Goal: Obtain resource: Download file/media

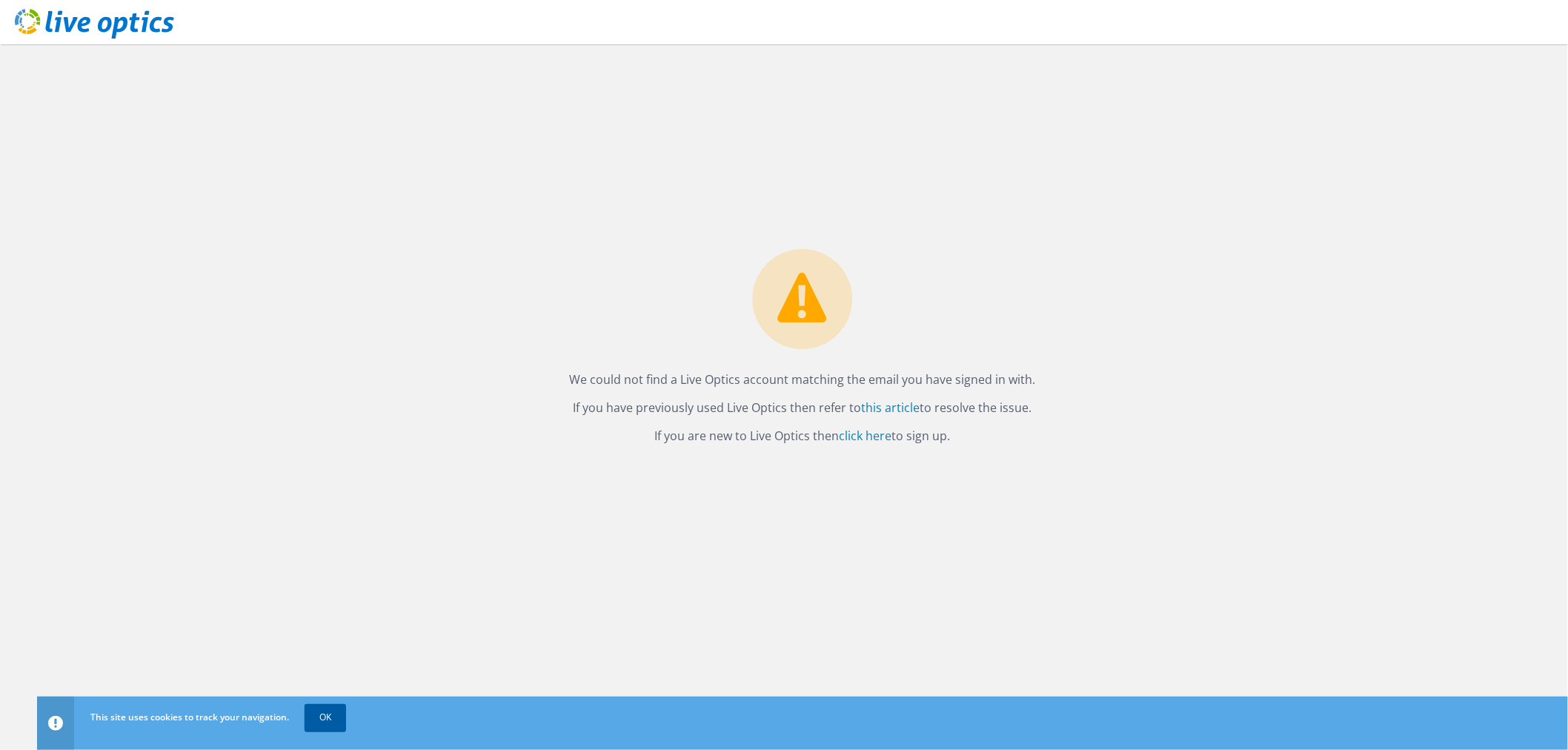
click at [329, 712] on link "OK" at bounding box center [325, 717] width 41 height 27
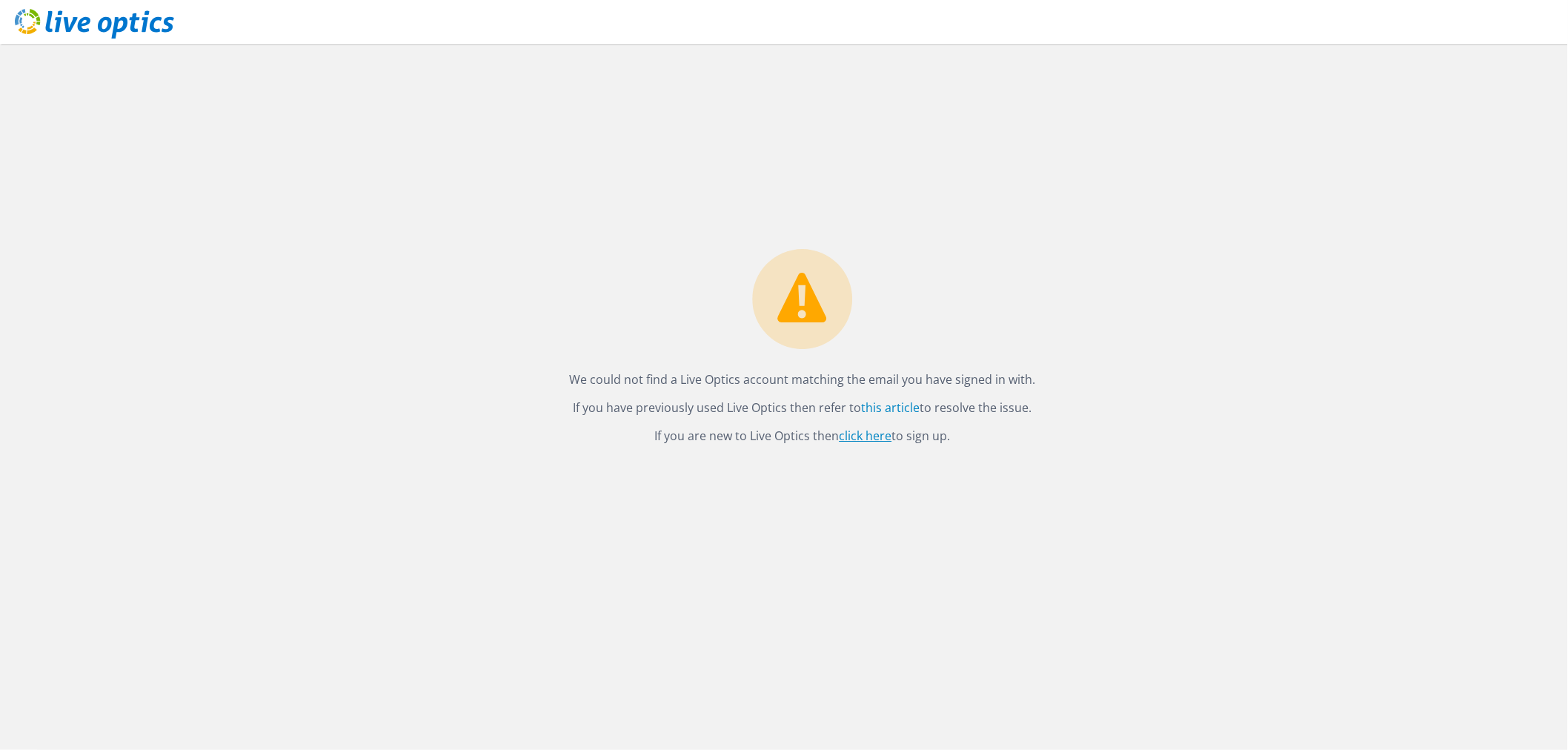
click at [866, 430] on link "click here" at bounding box center [866, 436] width 53 height 16
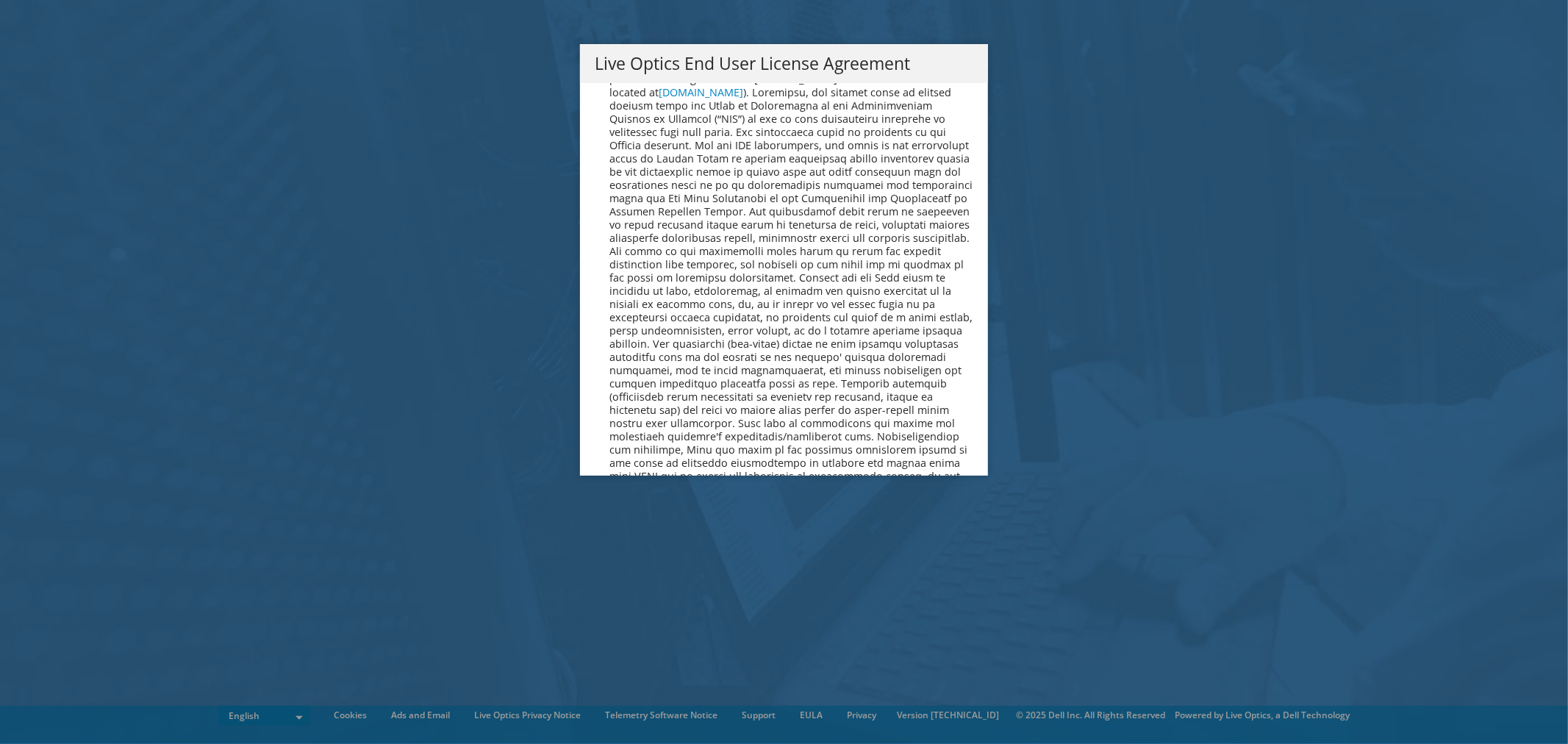
scroll to position [5558, 0]
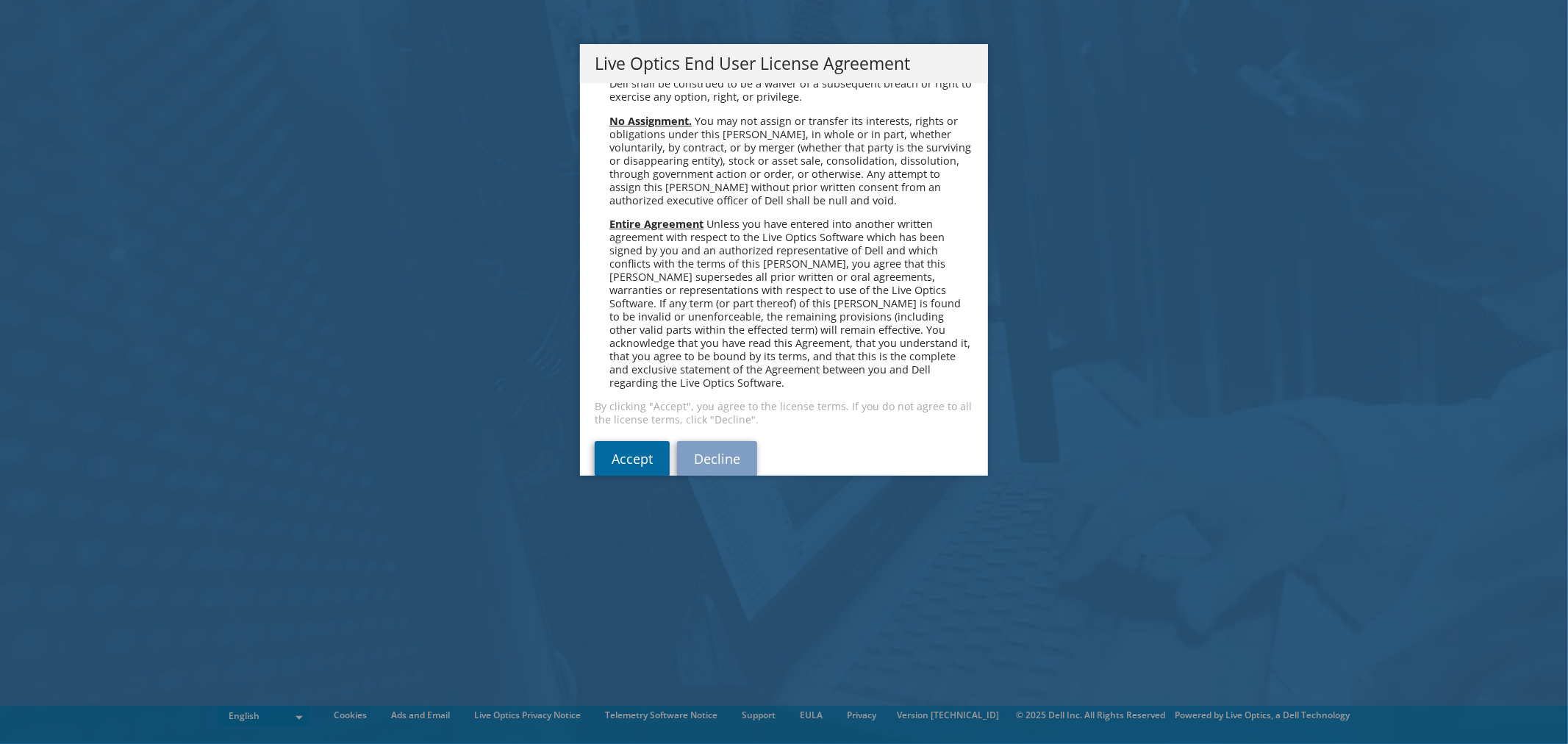
click at [656, 443] on link "Accept" at bounding box center [632, 458] width 75 height 35
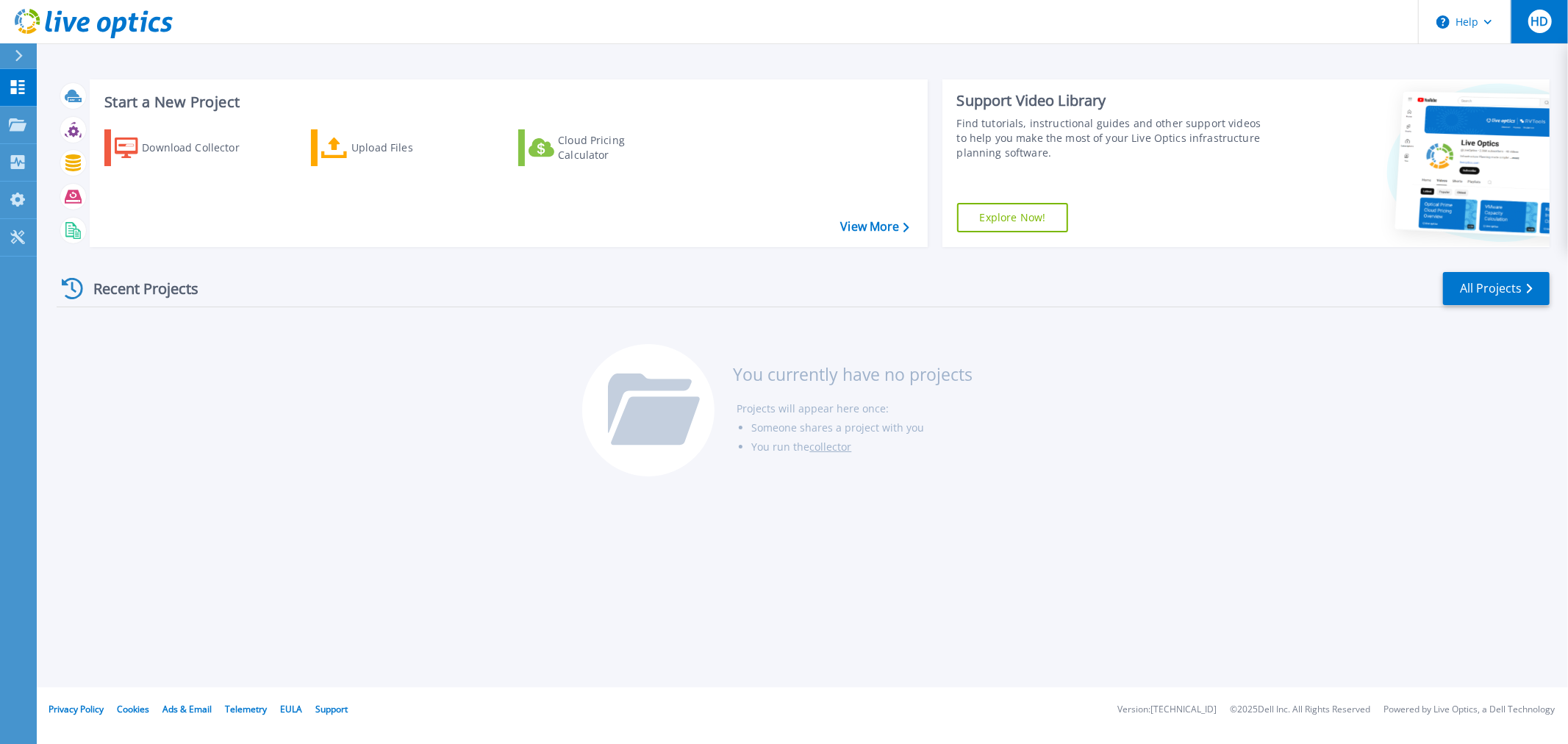
click at [1534, 19] on span "HD" at bounding box center [1540, 22] width 18 height 12
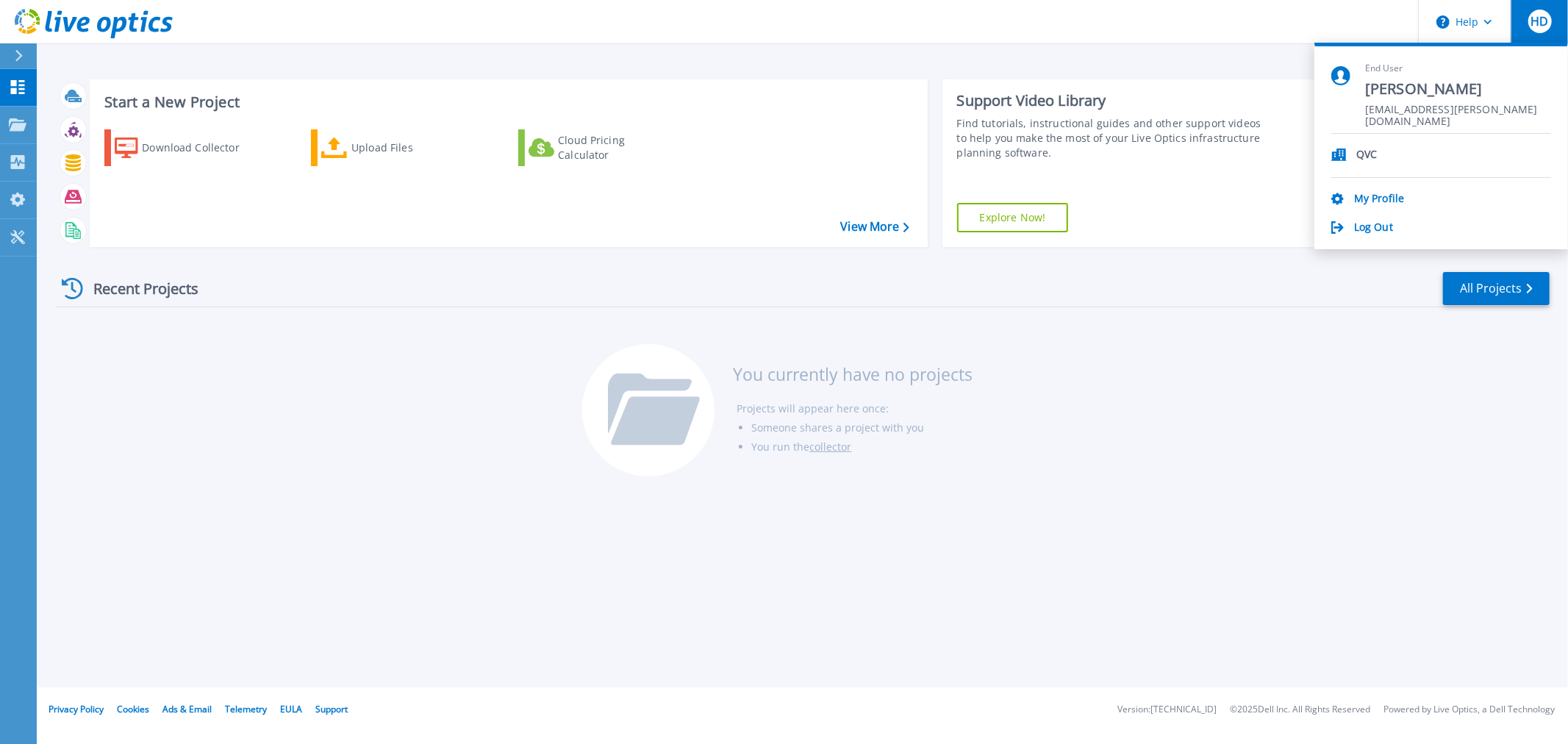
click at [1534, 19] on span "HD" at bounding box center [1540, 22] width 18 height 12
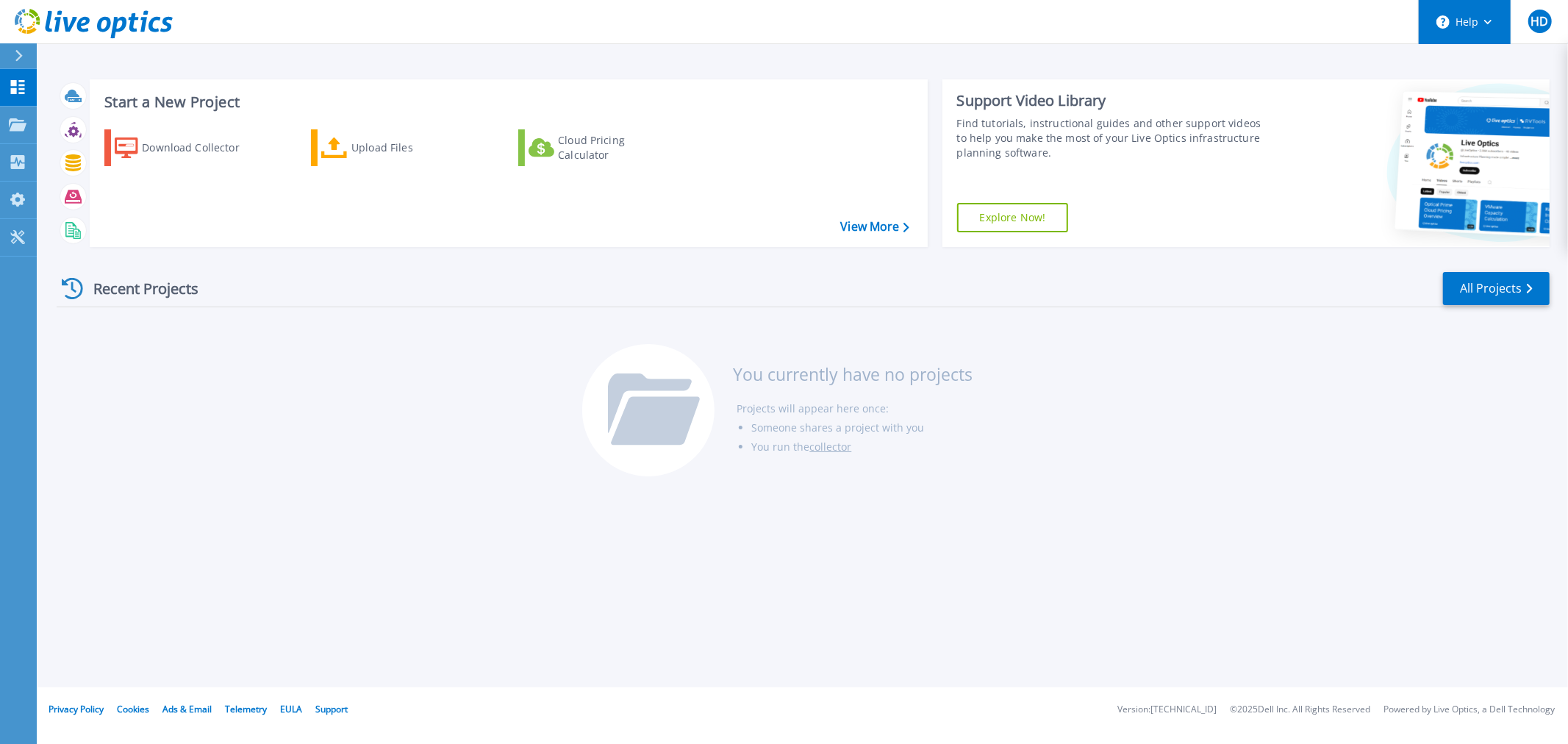
click at [1485, 25] on button "Help" at bounding box center [1464, 22] width 92 height 44
click at [1554, 22] on button "HD" at bounding box center [1539, 22] width 57 height 43
click at [26, 126] on icon at bounding box center [18, 124] width 18 height 13
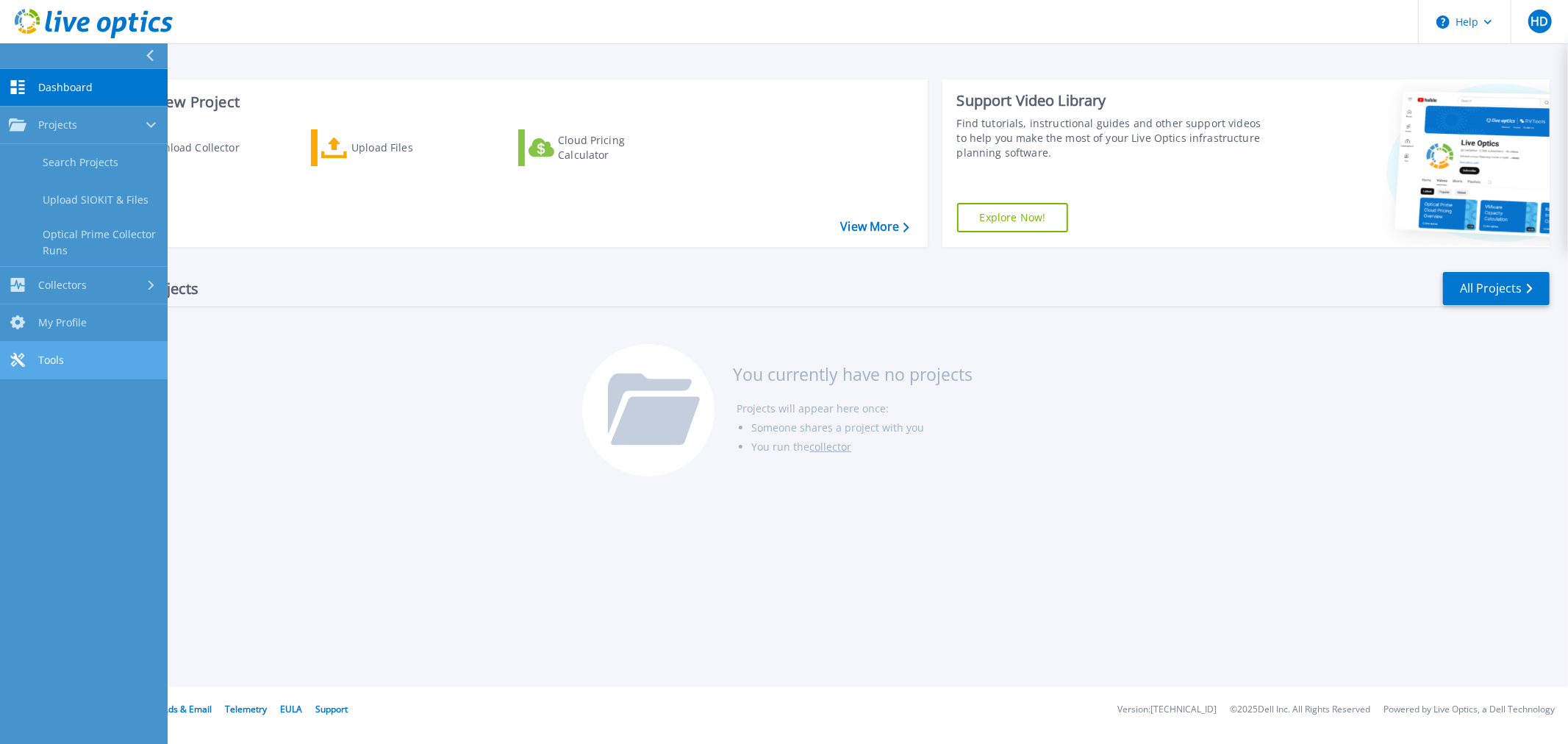
click at [36, 359] on link "Tools Tools" at bounding box center [83, 360] width 167 height 37
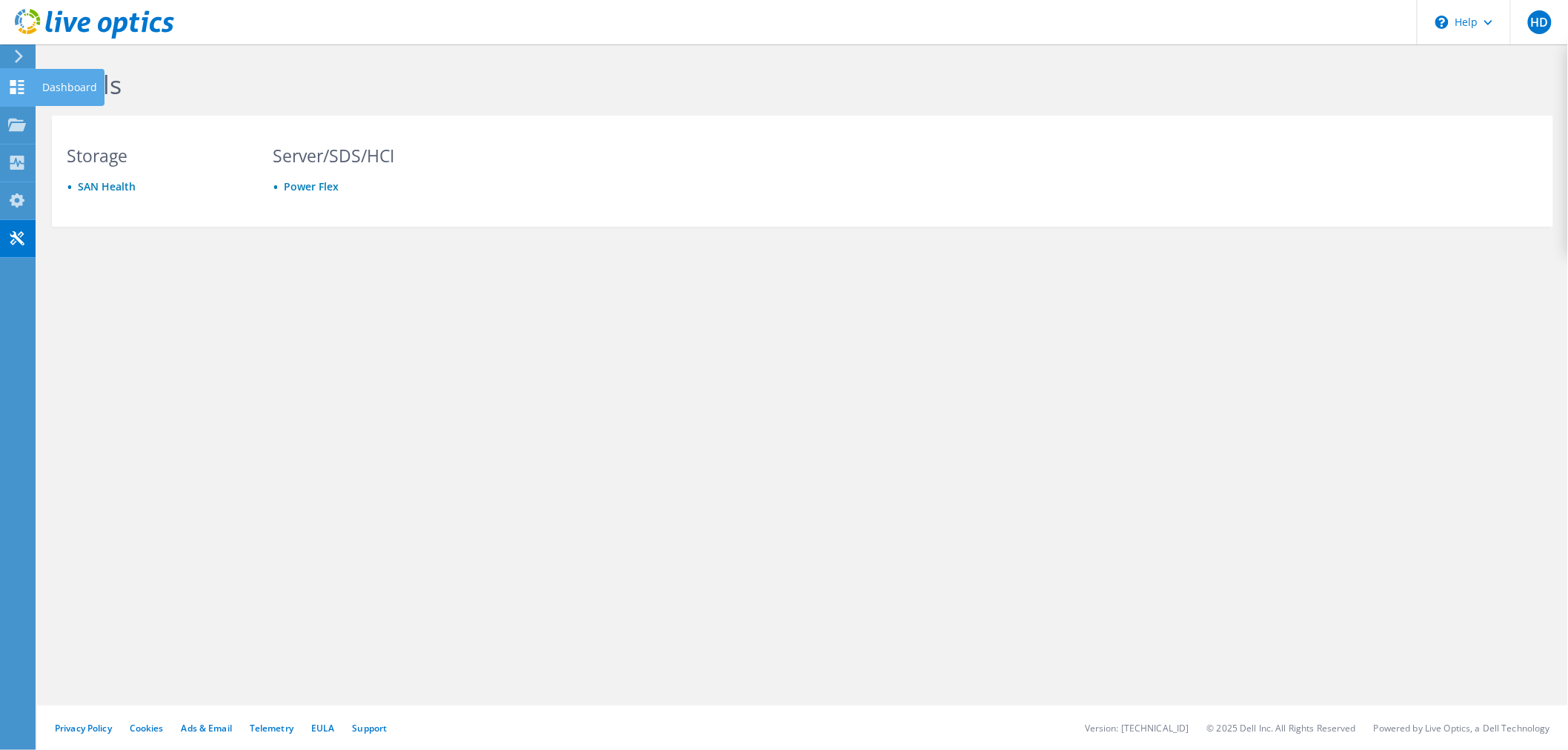
click at [23, 93] on div at bounding box center [17, 89] width 18 height 16
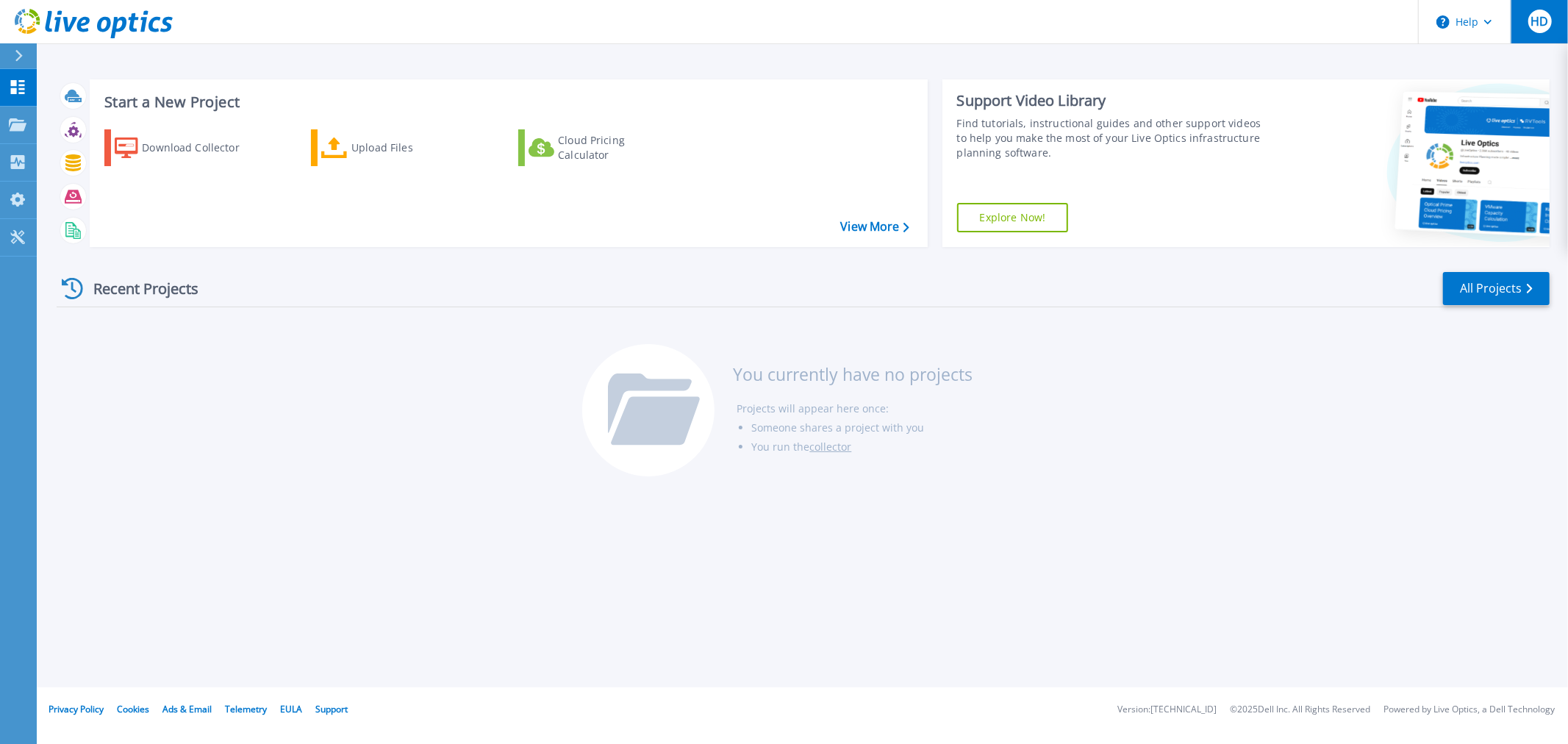
click at [1540, 16] on span "HD" at bounding box center [1540, 22] width 18 height 12
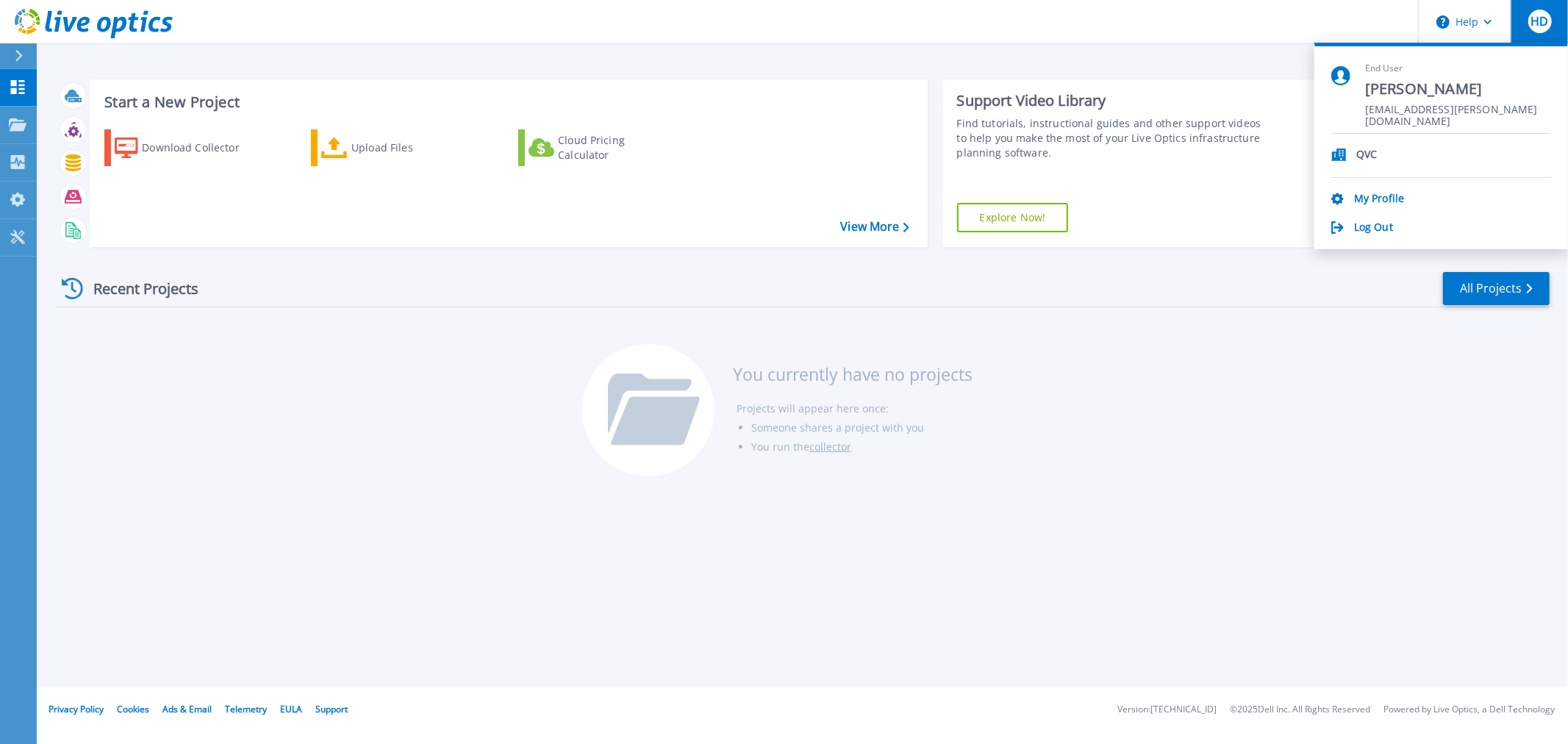
click at [1364, 153] on p "QVC" at bounding box center [1366, 155] width 21 height 14
click at [1377, 193] on link "My Profile" at bounding box center [1378, 199] width 50 height 14
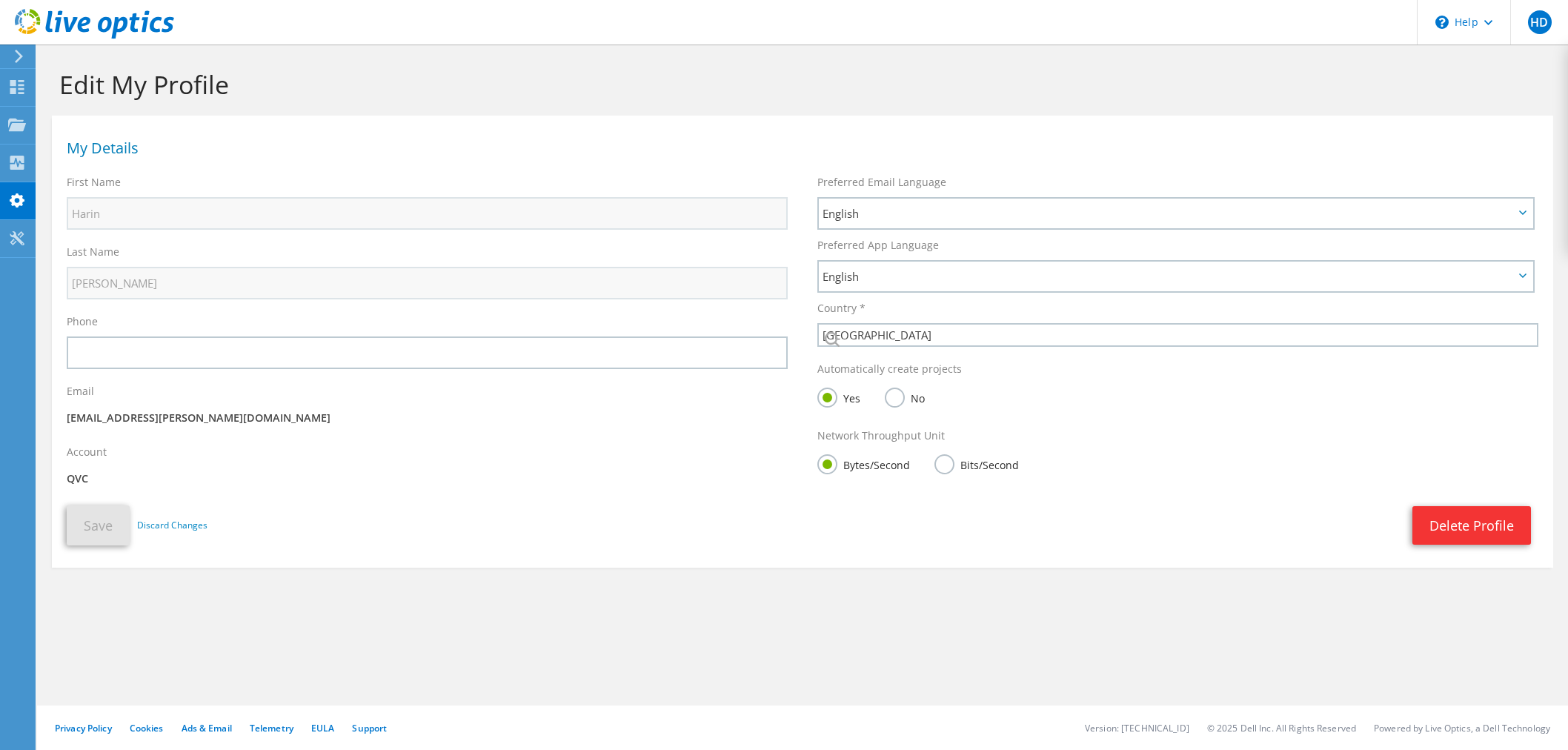
select select "75"
click at [26, 84] on icon at bounding box center [17, 87] width 18 height 14
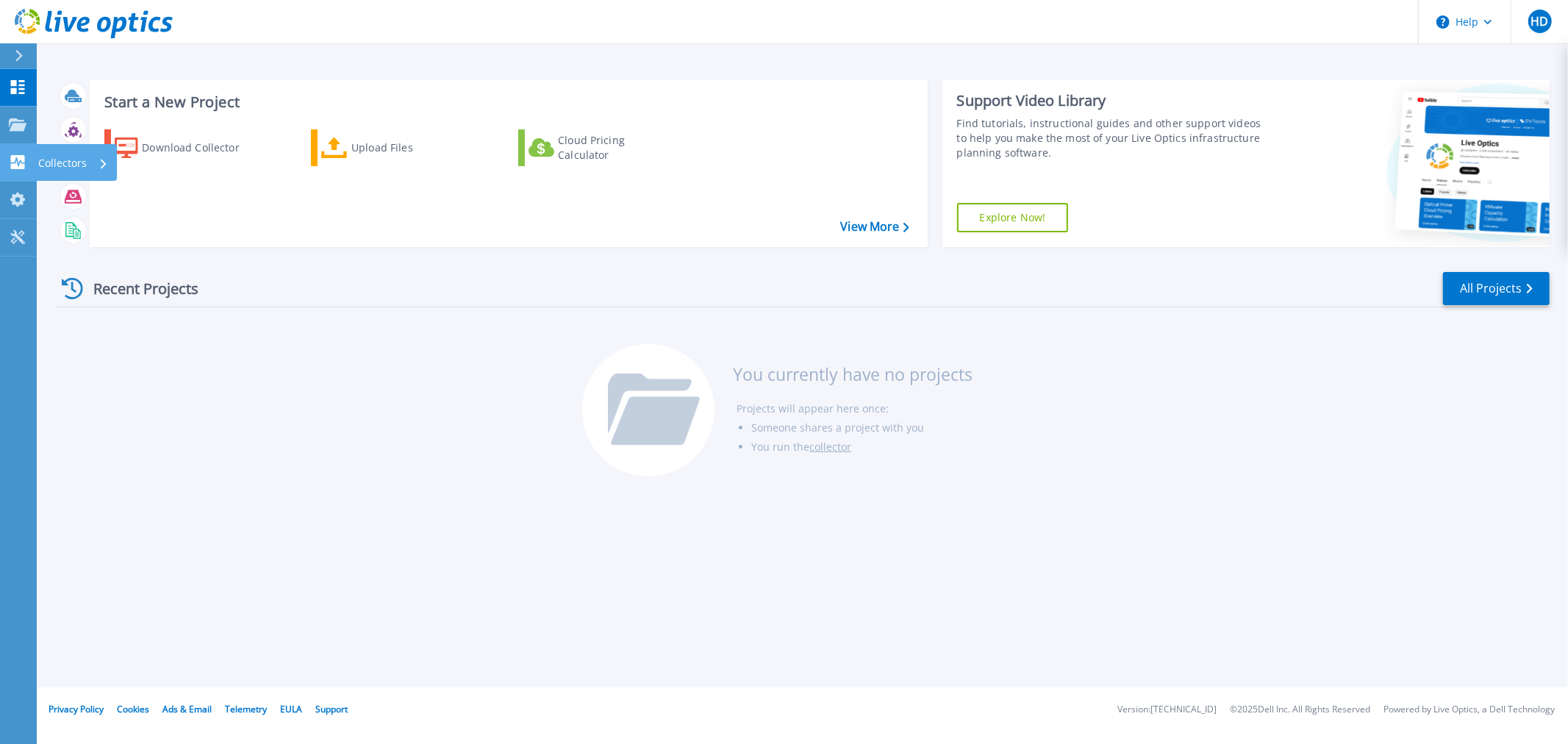
click at [11, 164] on icon at bounding box center [18, 161] width 14 height 14
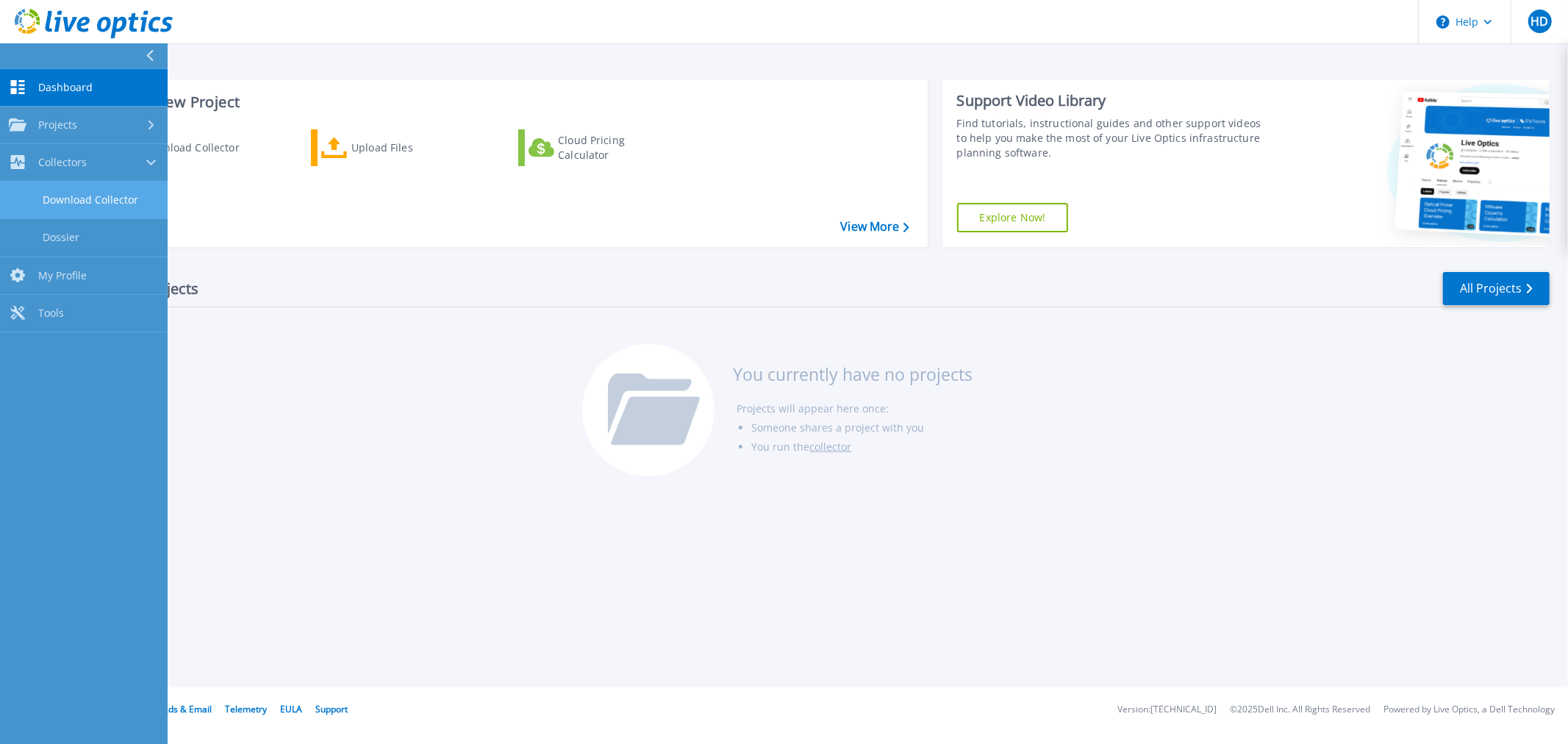
click at [70, 197] on link "Download Collector" at bounding box center [83, 200] width 167 height 37
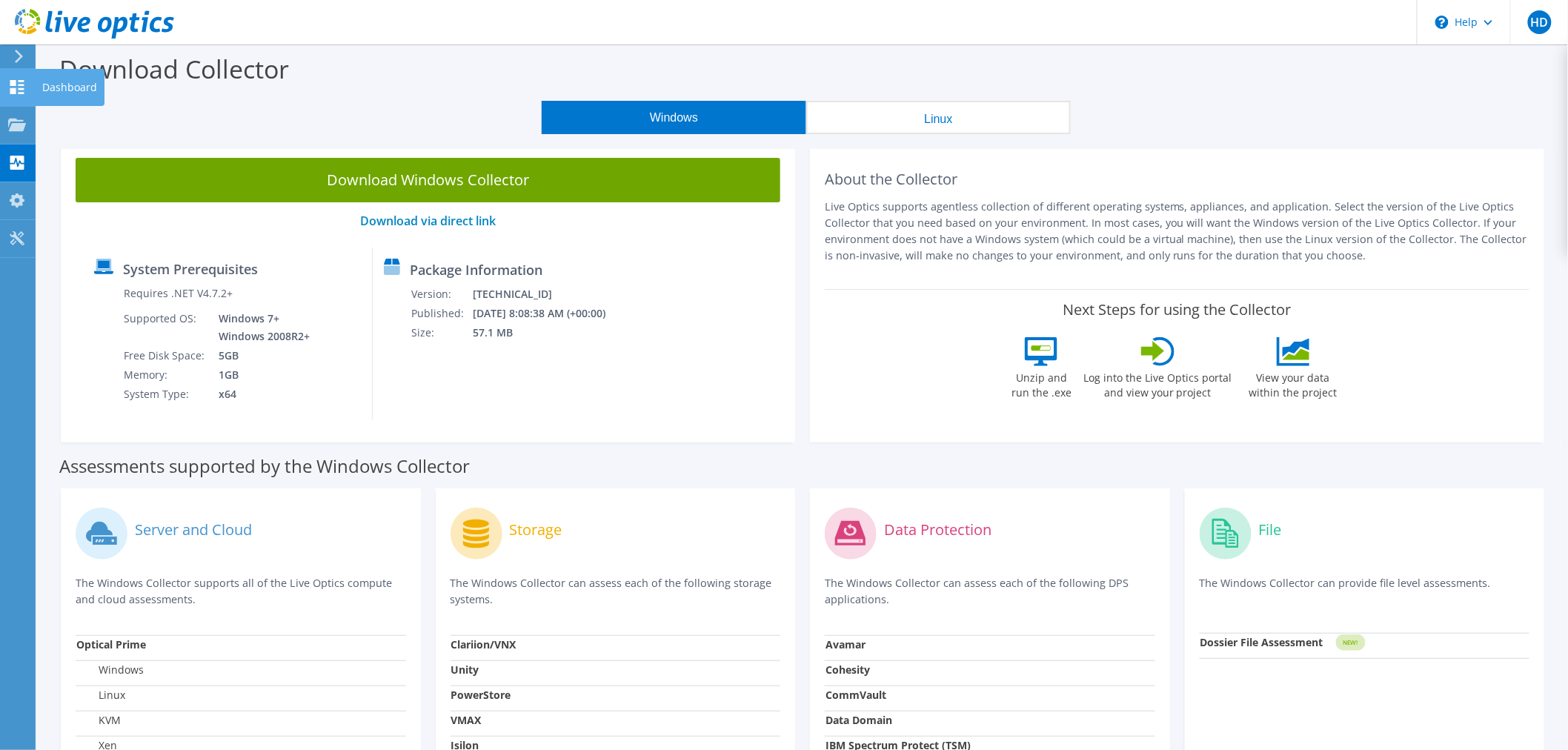
click at [55, 87] on div "Dashboard" at bounding box center [69, 87] width 70 height 37
